Goal: Task Accomplishment & Management: Use online tool/utility

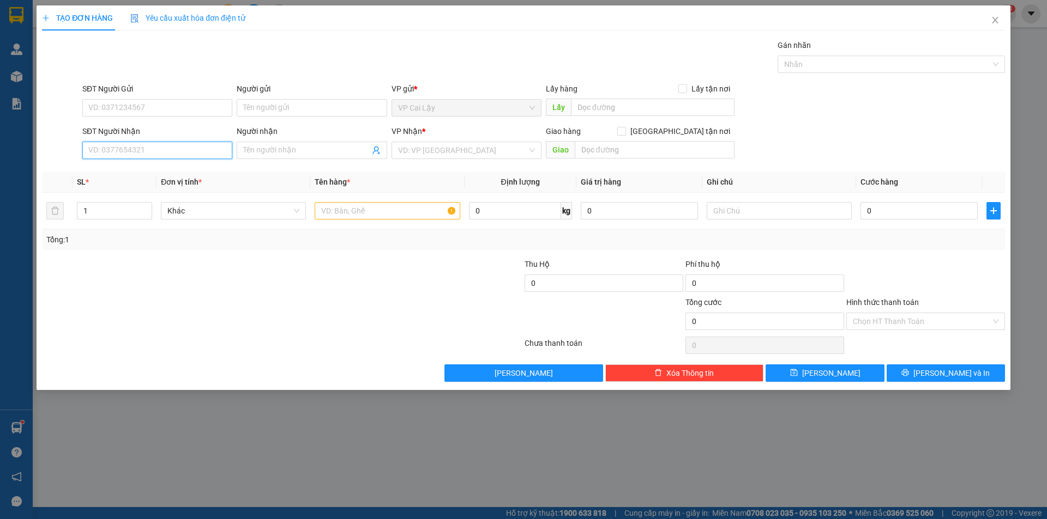
click at [202, 154] on input "SĐT Người Nhận" at bounding box center [157, 150] width 150 height 17
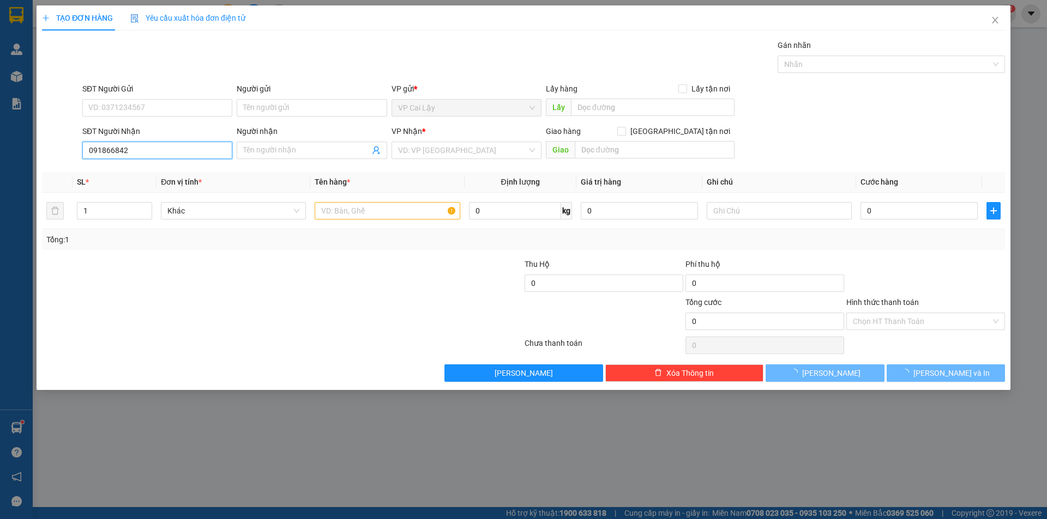
type input "0918668425"
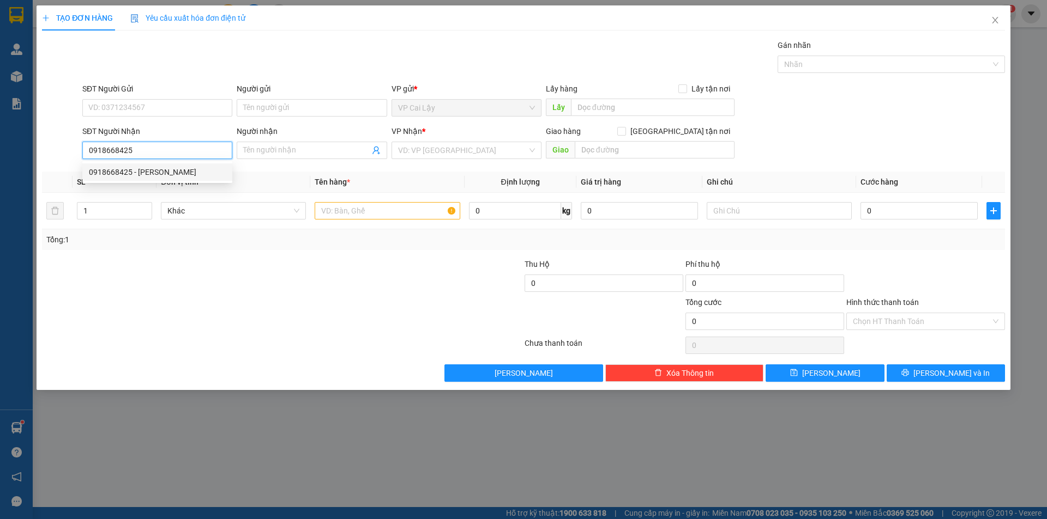
click at [131, 170] on div "0918668425 - [PERSON_NAME]" at bounding box center [157, 172] width 137 height 12
type input "labo quang tú"
type input "20.000"
type input "0918668425"
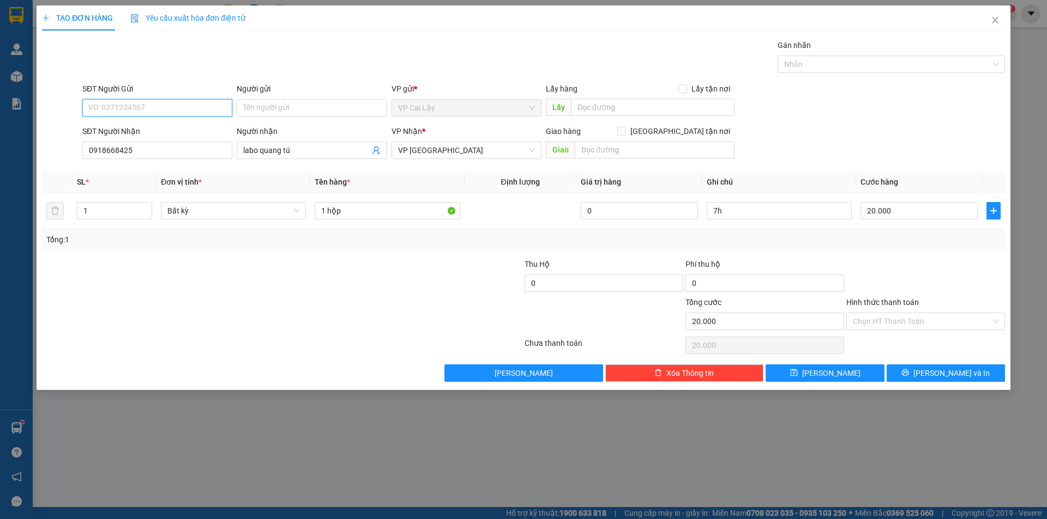
click at [196, 110] on input "SĐT Người Gửi" at bounding box center [157, 107] width 150 height 17
click at [184, 129] on div "0909116477 - NK CẨM LINH" at bounding box center [157, 130] width 137 height 12
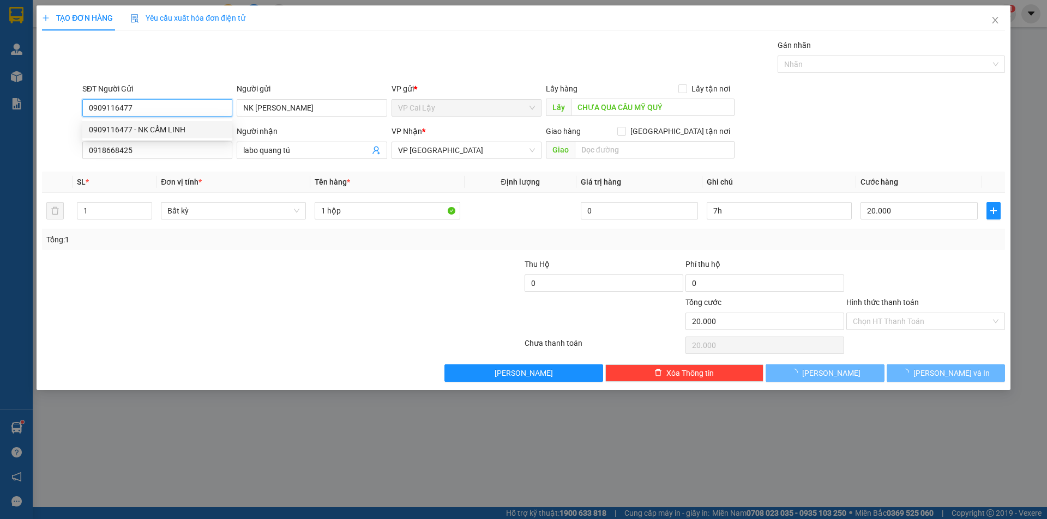
type input "0909116477"
type input "NK [PERSON_NAME]"
type input "CHƯA QUA CẦU MỸ QUÝ"
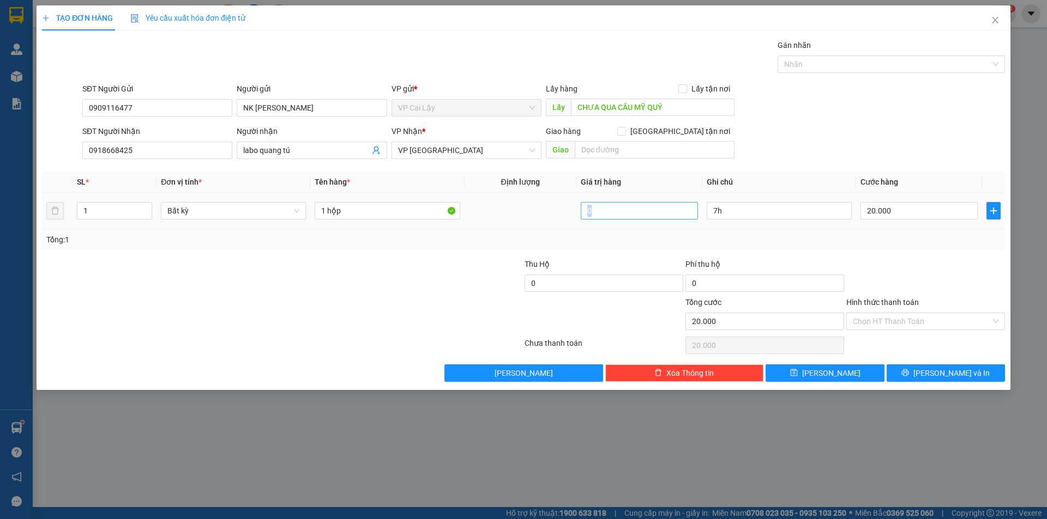
drag, startPoint x: 740, startPoint y: 202, endPoint x: 695, endPoint y: 212, distance: 45.3
click at [695, 212] on tr "1 Bất kỳ 1 hộp 0 7h 20.000" at bounding box center [523, 211] width 963 height 37
click at [724, 206] on input "7h" at bounding box center [778, 210] width 145 height 17
type input "7"
type input "15H"
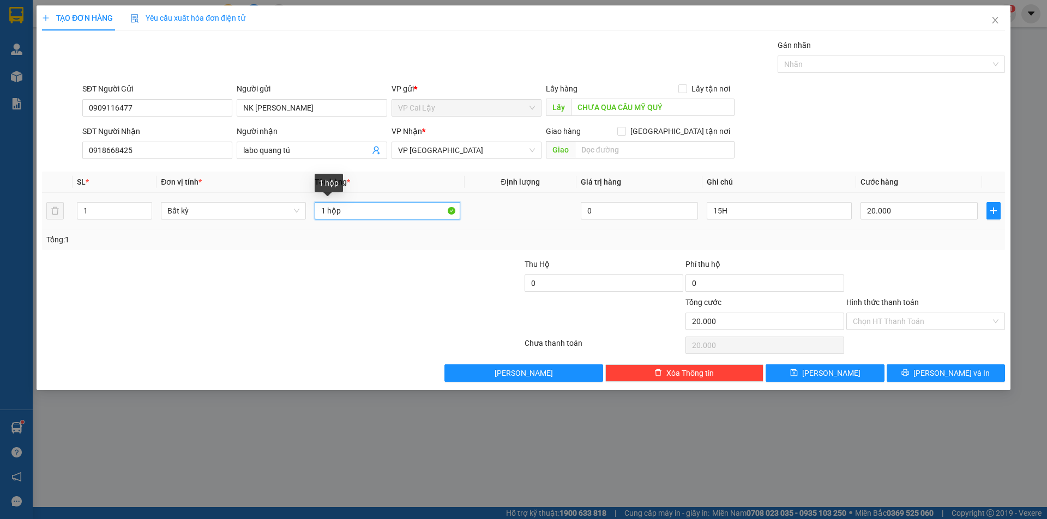
drag, startPoint x: 374, startPoint y: 214, endPoint x: 232, endPoint y: 227, distance: 142.9
click at [232, 227] on tr "1 Bất kỳ 1 hộp 0 15H 20.000" at bounding box center [523, 211] width 963 height 37
type input "1 HỘP"
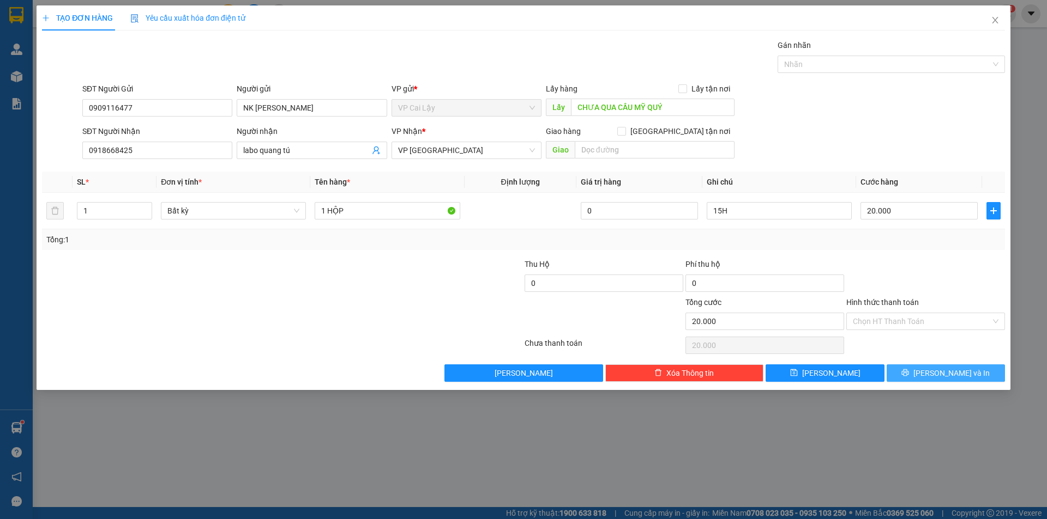
click at [921, 380] on button "[PERSON_NAME] và In" at bounding box center [945, 373] width 118 height 17
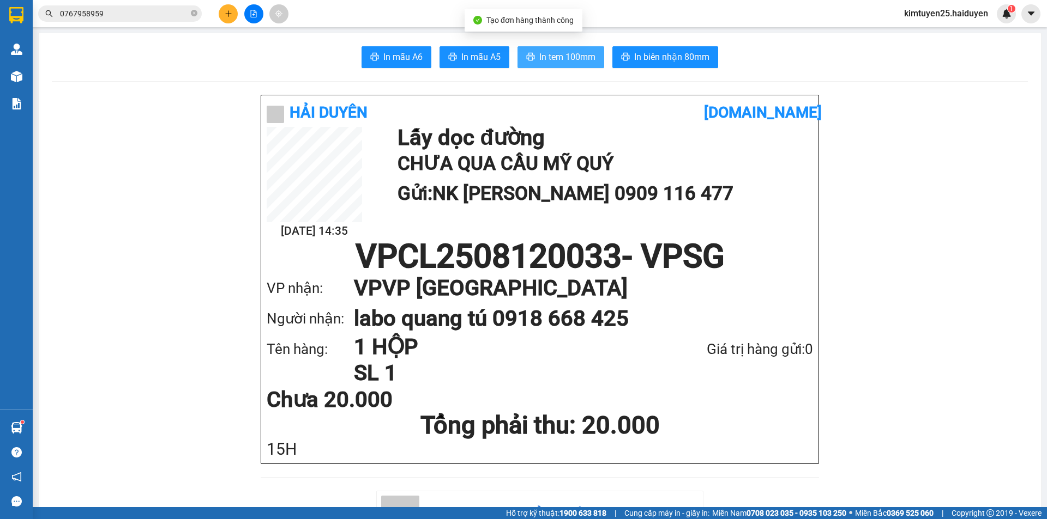
click at [561, 61] on span "In tem 100mm" at bounding box center [567, 57] width 56 height 14
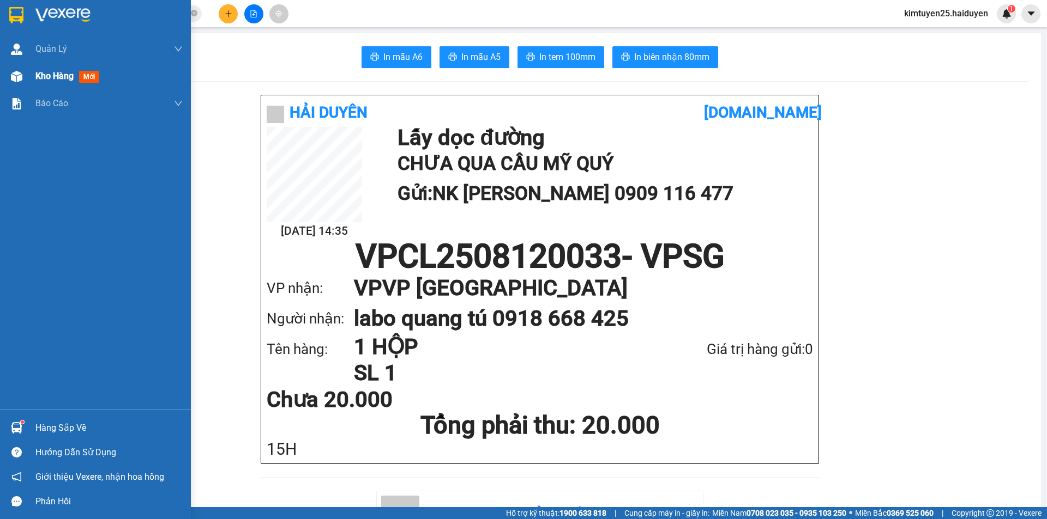
click at [27, 83] on div "Kho hàng mới" at bounding box center [95, 76] width 191 height 27
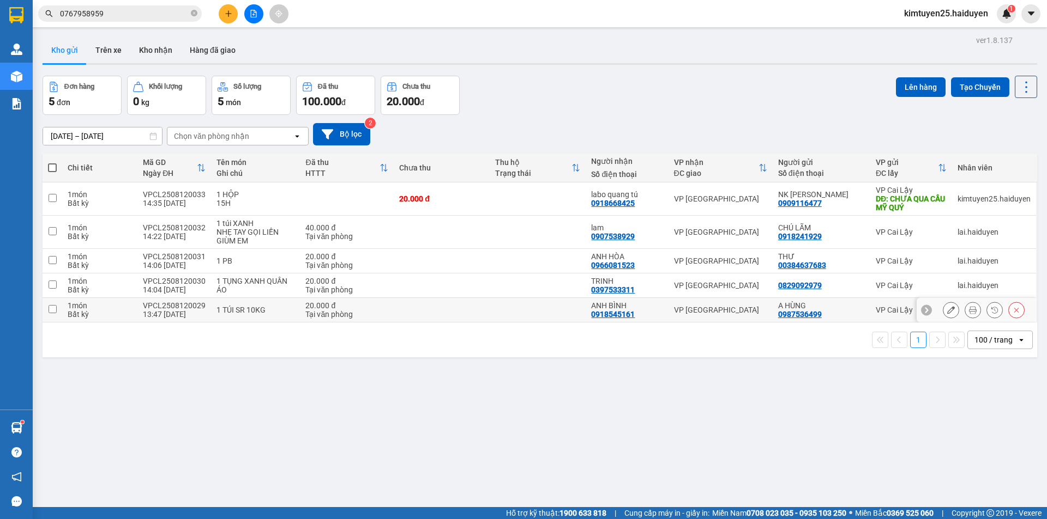
click at [716, 304] on td "VP [GEOGRAPHIC_DATA]" at bounding box center [720, 310] width 104 height 25
checkbox input "true"
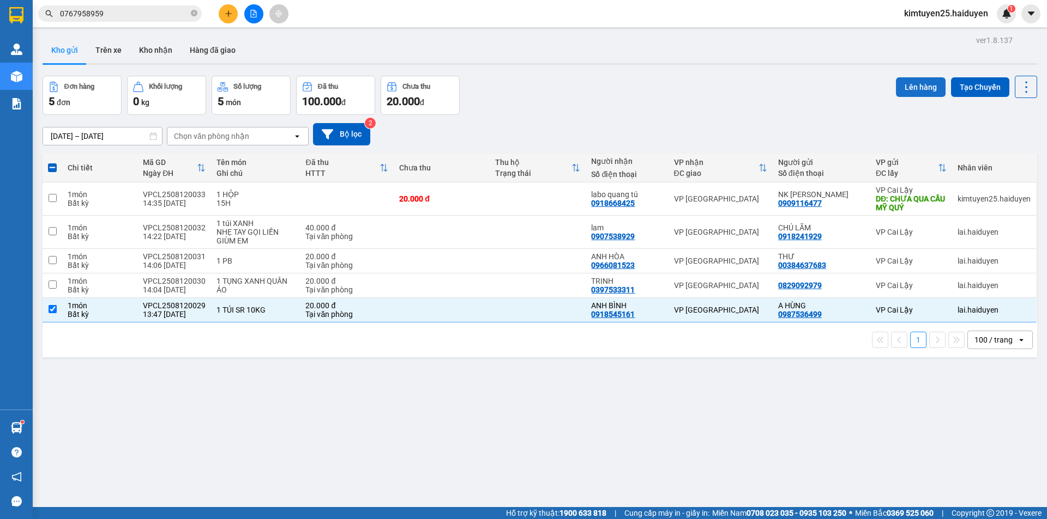
click at [918, 84] on button "Lên hàng" at bounding box center [921, 87] width 50 height 20
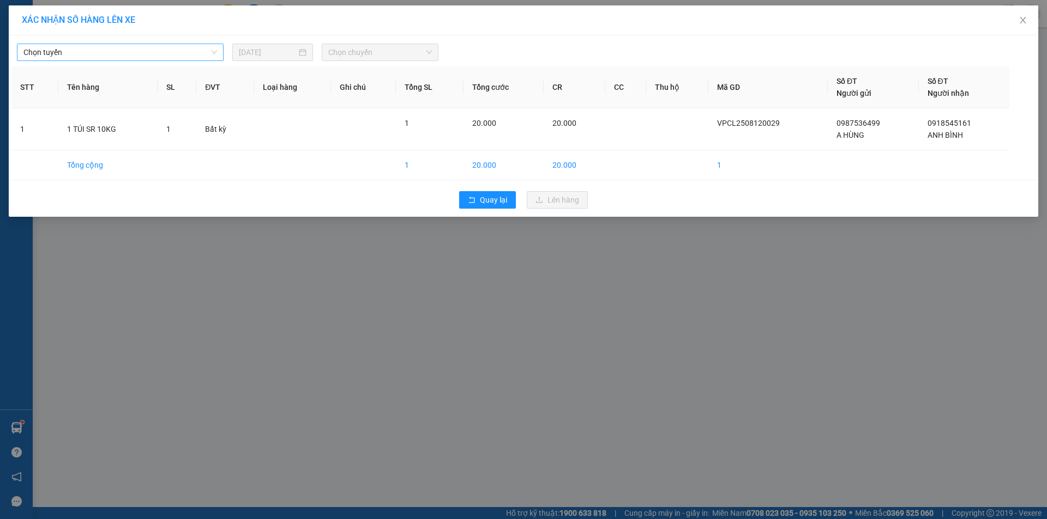
click at [83, 53] on span "Chọn tuyến" at bounding box center [119, 52] width 193 height 16
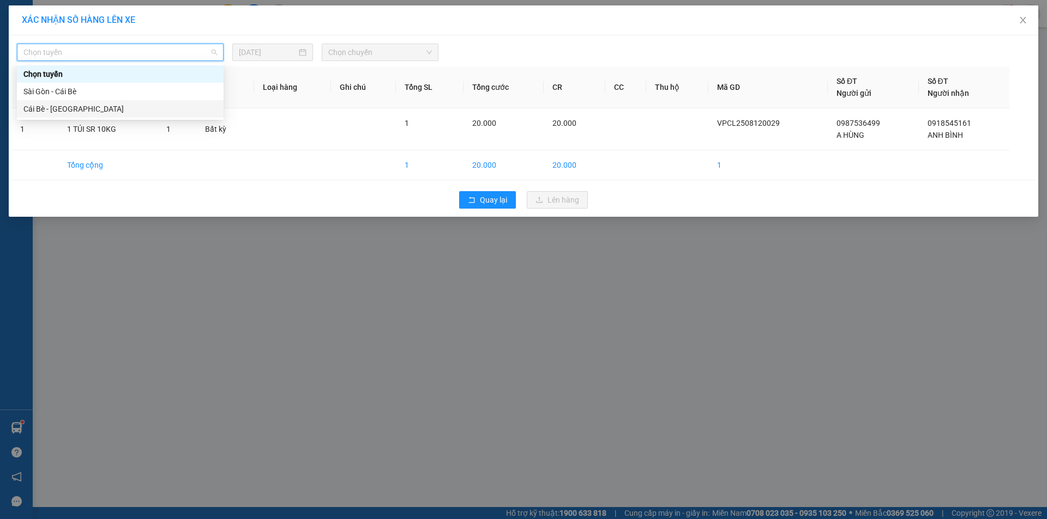
click at [84, 105] on div "Cái Bè - [GEOGRAPHIC_DATA]" at bounding box center [119, 109] width 193 height 12
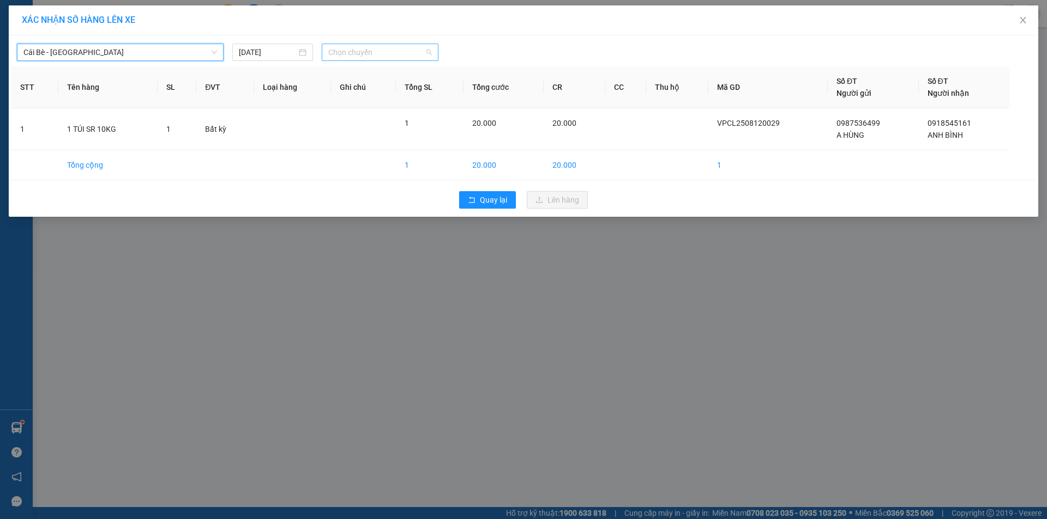
click at [338, 45] on span "Chọn chuyến" at bounding box center [380, 52] width 104 height 16
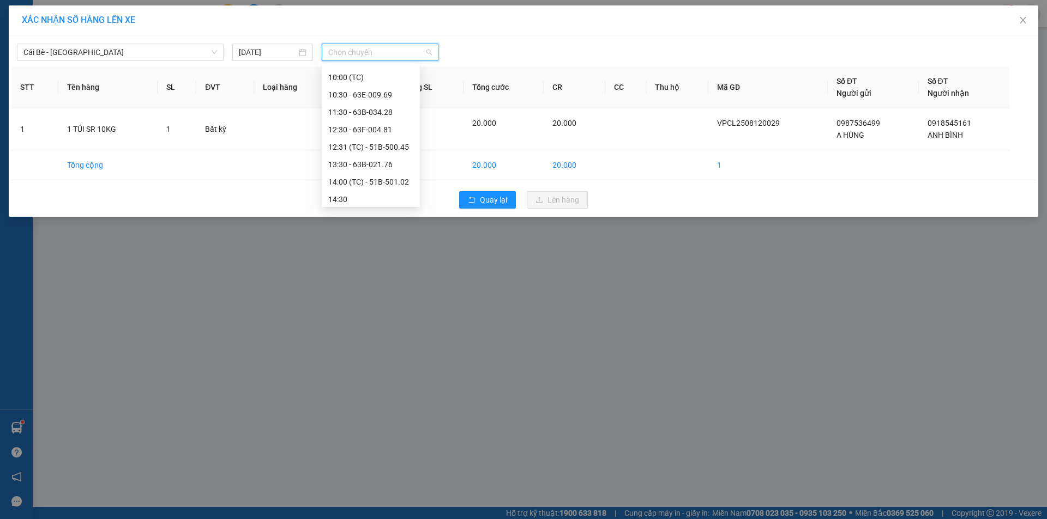
scroll to position [249, 0]
click at [394, 159] on div "13:30 - 63B-021.76" at bounding box center [370, 157] width 85 height 12
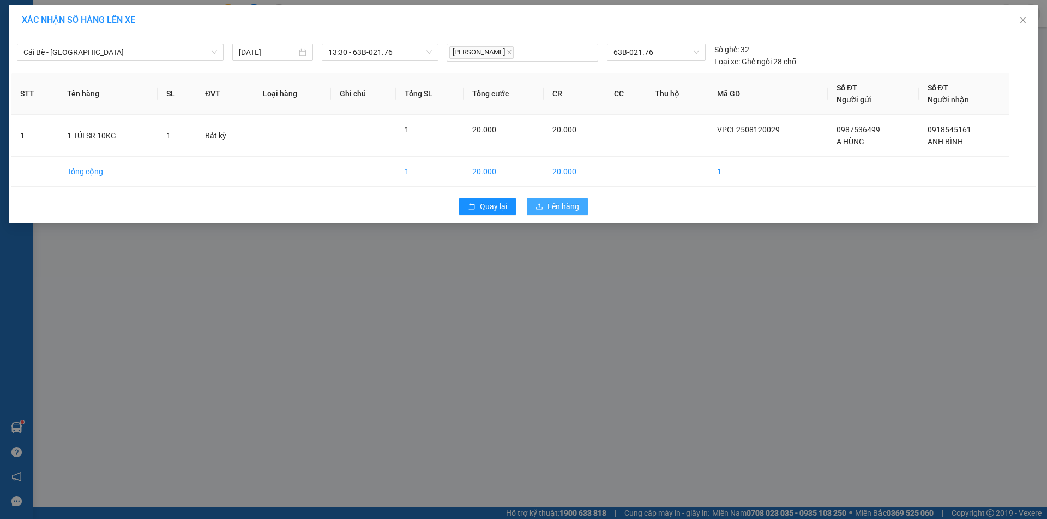
click at [563, 204] on span "Lên hàng" at bounding box center [563, 207] width 32 height 12
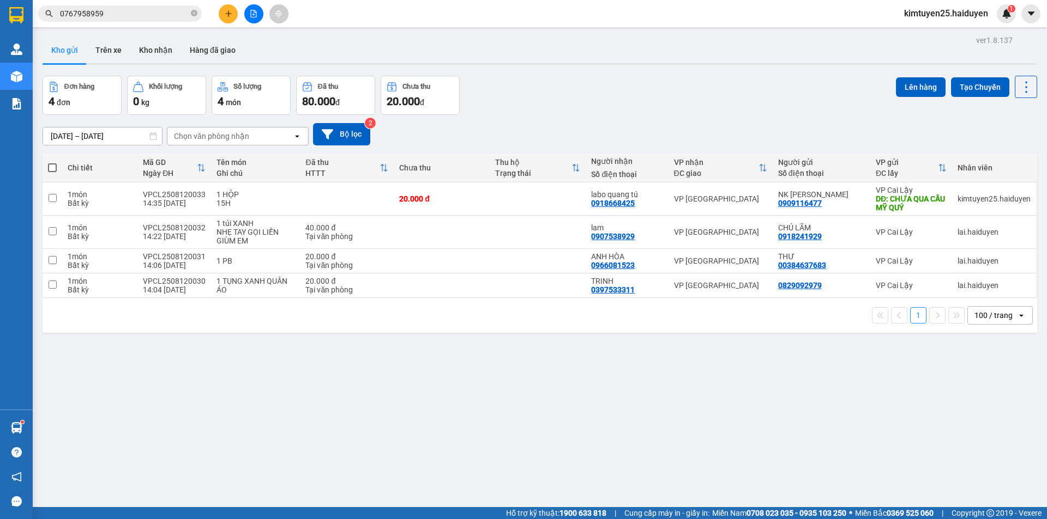
click at [679, 116] on div "[DATE] – [DATE] Press the down arrow key to interact with the calendar and sele…" at bounding box center [540, 134] width 994 height 39
click at [970, 198] on button at bounding box center [972, 199] width 15 height 19
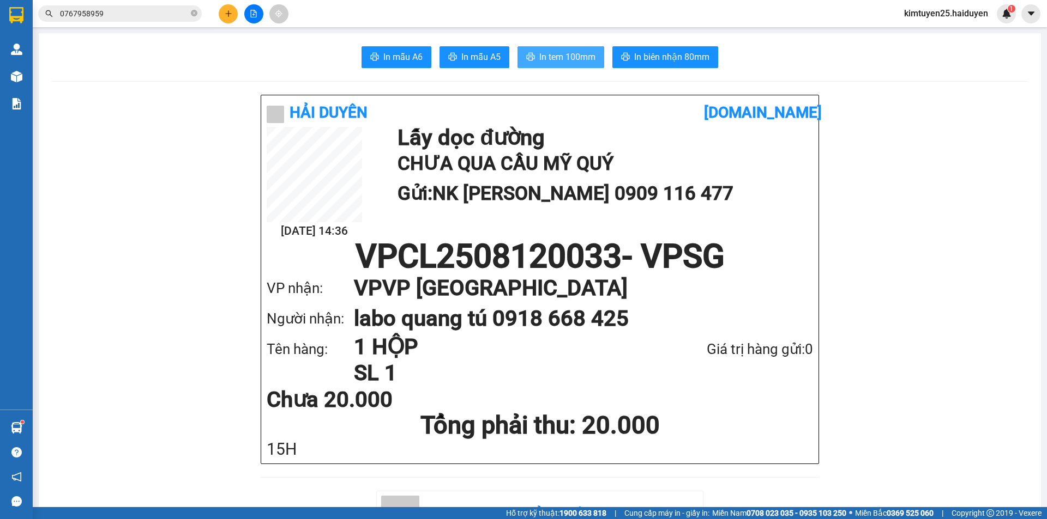
click at [593, 56] on button "In tem 100mm" at bounding box center [560, 57] width 87 height 22
